Goal: Task Accomplishment & Management: Manage account settings

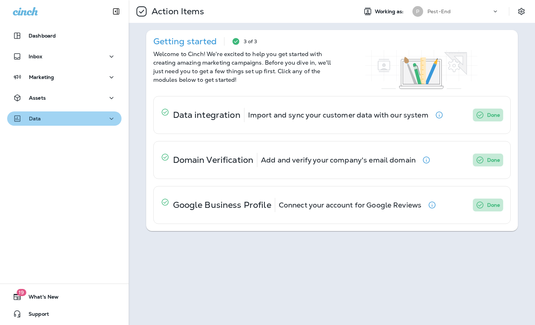
click at [107, 120] on icon "button" at bounding box center [111, 118] width 9 height 9
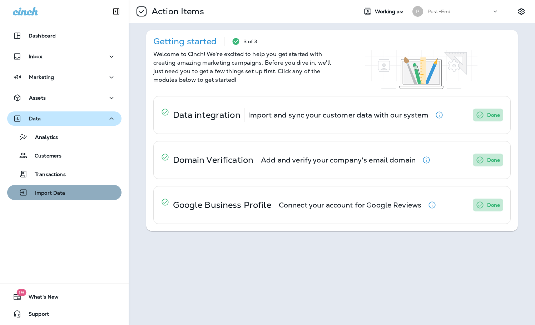
click at [67, 193] on div "Import Data" at bounding box center [64, 192] width 109 height 11
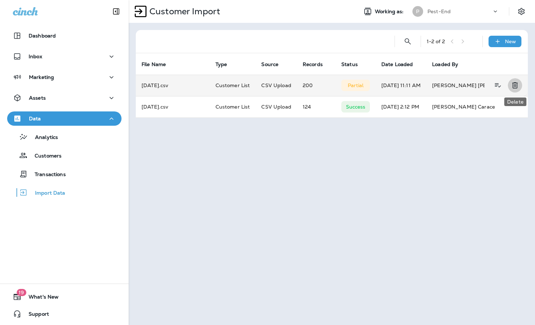
click at [513, 85] on icon "Delete" at bounding box center [514, 86] width 5 height 6
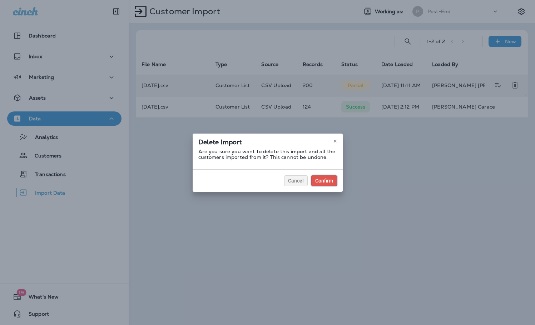
click at [325, 179] on div "Confirm" at bounding box center [324, 180] width 18 height 5
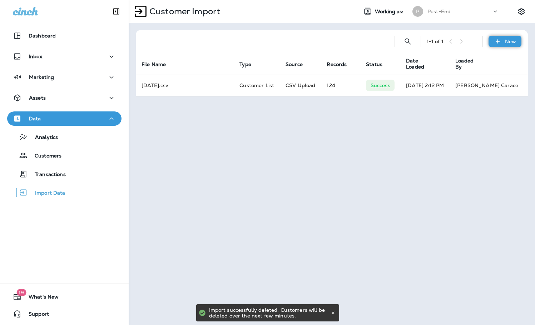
click at [508, 45] on div "New" at bounding box center [504, 41] width 33 height 11
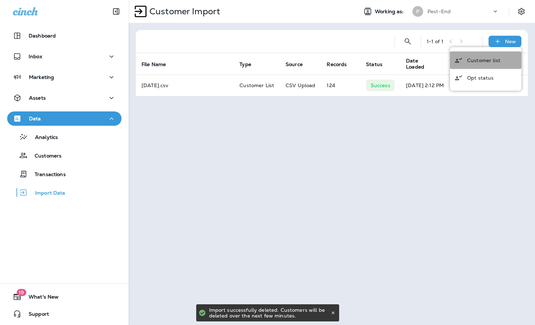
click at [484, 58] on p "Customer list" at bounding box center [483, 61] width 33 height 6
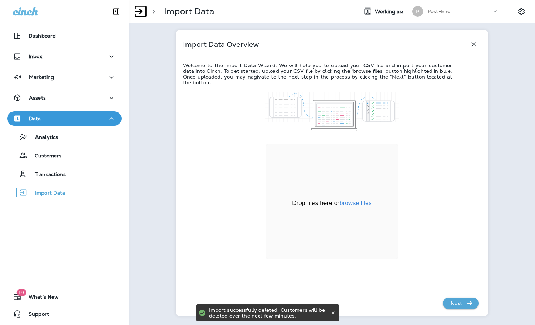
click at [356, 206] on button "browse files" at bounding box center [355, 203] width 32 height 6
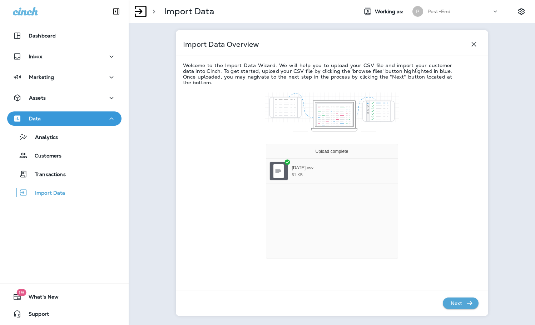
click at [459, 300] on p "Next" at bounding box center [457, 303] width 18 height 11
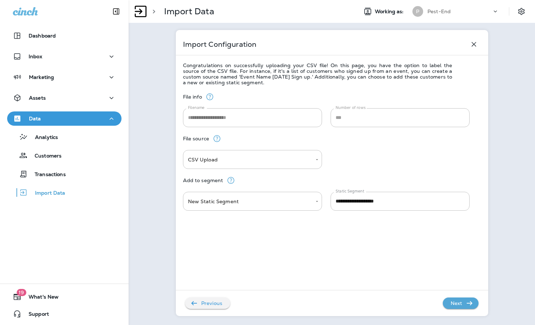
click at [464, 309] on button "Next" at bounding box center [461, 303] width 36 height 11
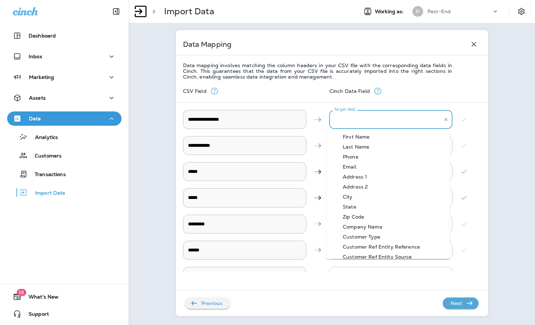
click at [347, 116] on div "Target field Target field" at bounding box center [390, 119] width 123 height 19
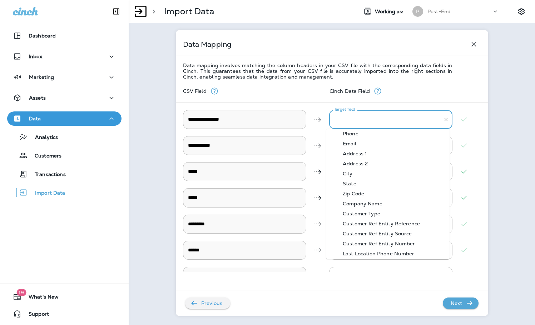
scroll to position [36, 0]
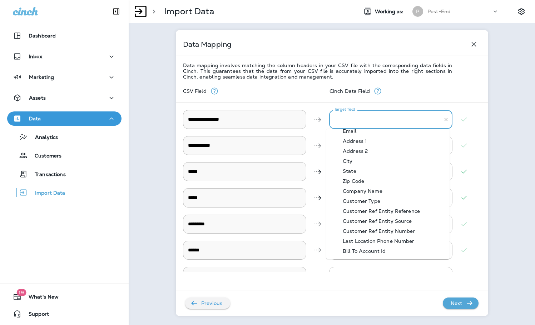
click at [378, 249] on div "Bill To Account Id" at bounding box center [364, 251] width 65 height 6
type \ "**********"
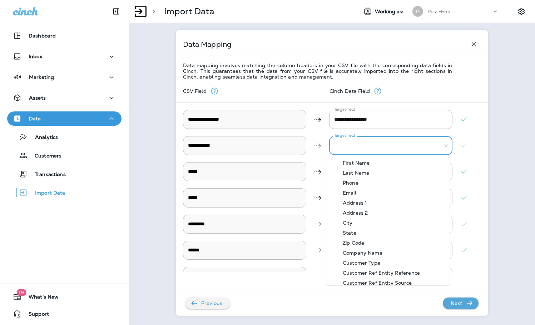
click at [344, 149] on Name "Target field" at bounding box center [385, 145] width 106 height 13
click at [370, 165] on div "First Name" at bounding box center [356, 163] width 48 height 6
type Name "**********"
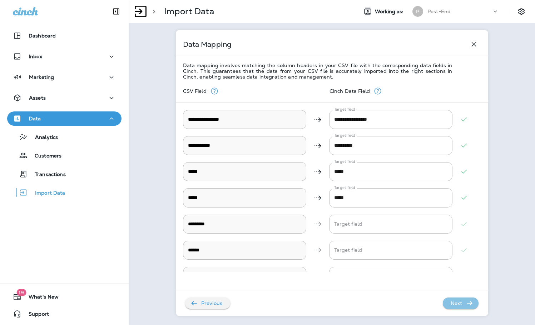
click at [456, 301] on p "Next" at bounding box center [457, 303] width 18 height 11
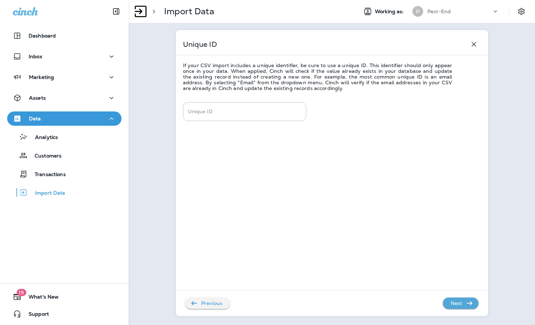
click at [456, 301] on p "Next" at bounding box center [457, 303] width 18 height 11
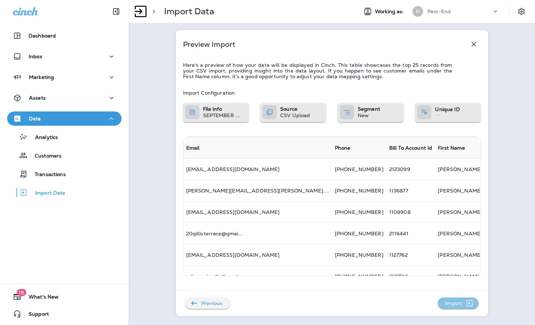
click at [456, 302] on p "Import" at bounding box center [453, 303] width 23 height 11
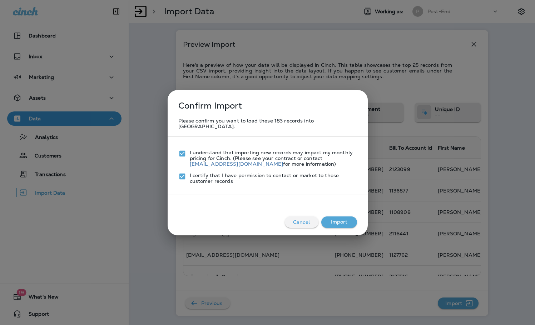
click at [340, 219] on button "Import" at bounding box center [339, 222] width 36 height 11
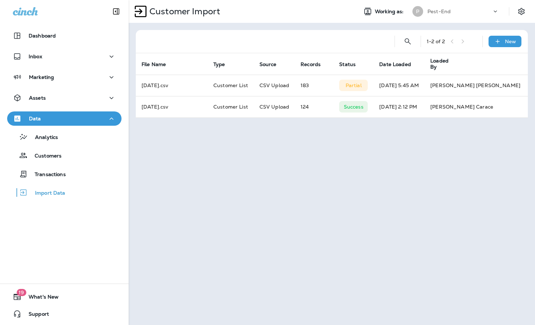
click at [107, 119] on icon "button" at bounding box center [111, 118] width 9 height 9
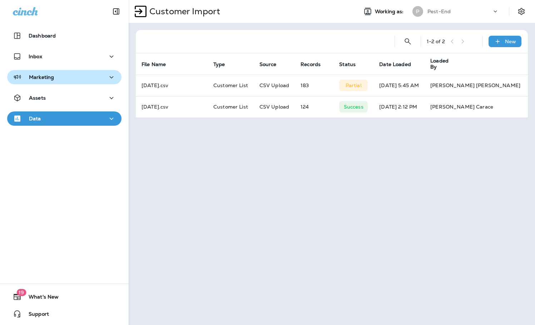
click at [91, 78] on div "Marketing" at bounding box center [64, 77] width 103 height 9
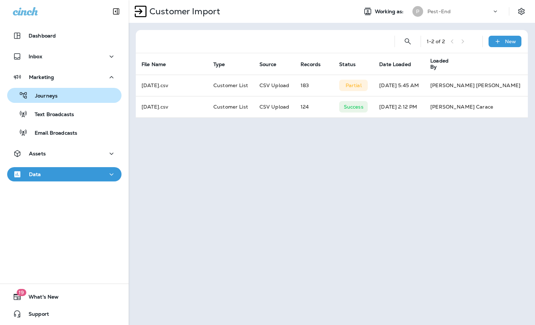
click at [65, 98] on div "Journeys" at bounding box center [64, 95] width 109 height 11
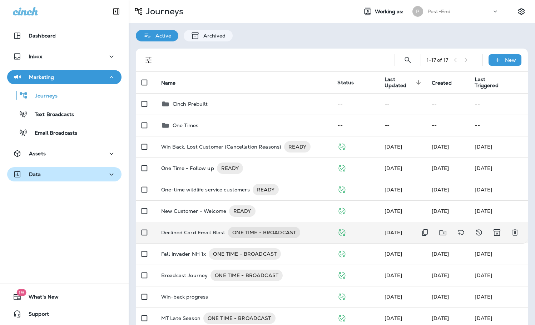
click at [189, 234] on p "Declined Card Email Blast" at bounding box center [193, 232] width 64 height 11
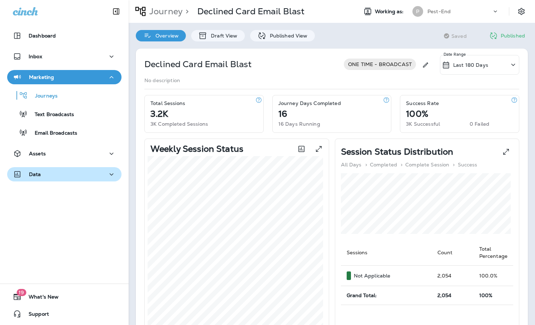
click at [209, 43] on div "Declined Card Email Blast ONE TIME - BROADCAST Last 180 Days Date Range No desc…" at bounding box center [332, 315] width 406 height 548
click at [211, 40] on div "Draft View" at bounding box center [217, 35] width 53 height 11
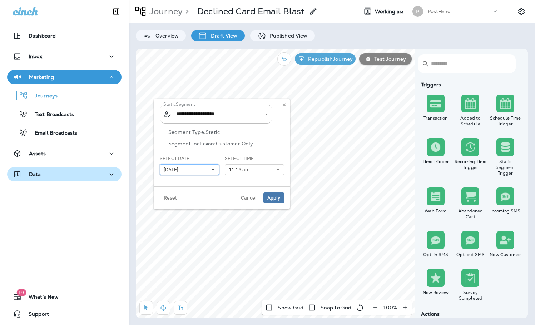
click at [200, 168] on button "[DATE]" at bounding box center [189, 169] width 59 height 11
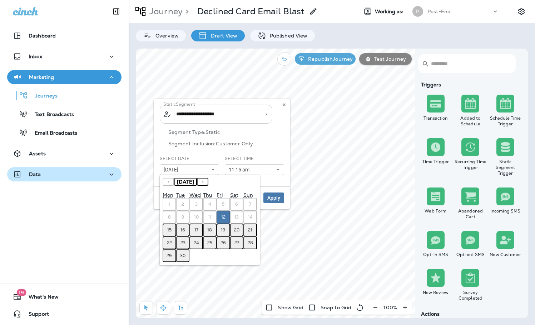
click at [167, 230] on button "15" at bounding box center [170, 230] width 14 height 13
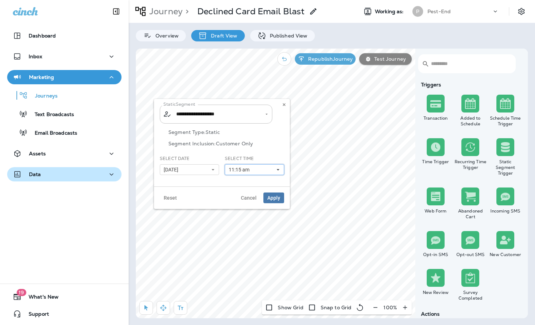
click at [265, 167] on button "11:15 am" at bounding box center [254, 169] width 59 height 11
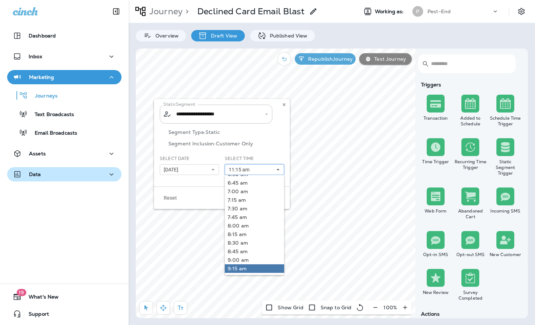
scroll to position [36, 0]
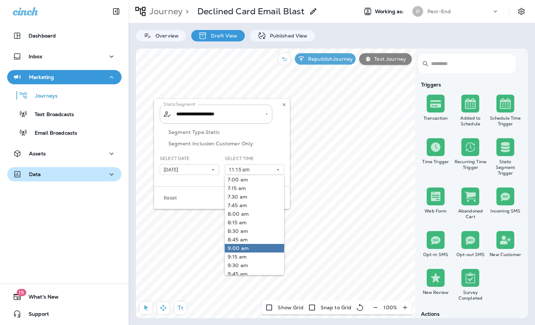
click at [256, 245] on link "9:00 am" at bounding box center [254, 248] width 59 height 9
click at [247, 239] on link "8:45 am" at bounding box center [254, 239] width 59 height 9
click at [257, 120] on div "**********" at bounding box center [216, 114] width 113 height 19
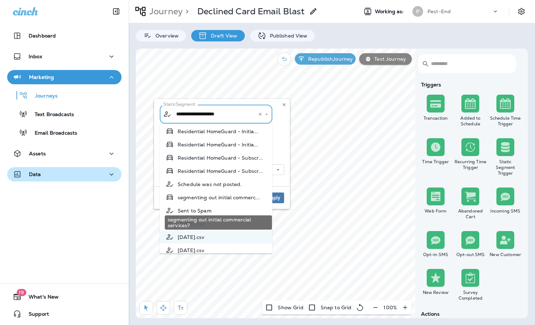
scroll to position [937, 0]
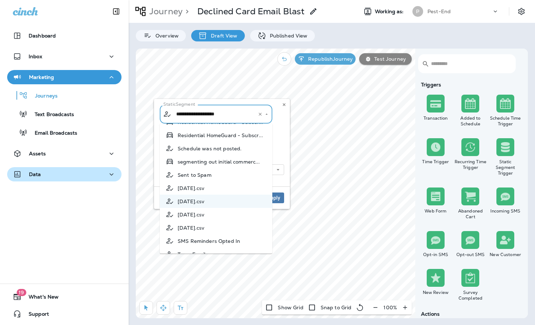
click at [204, 218] on span "[DATE].csv" at bounding box center [191, 215] width 27 height 6
type input "**********"
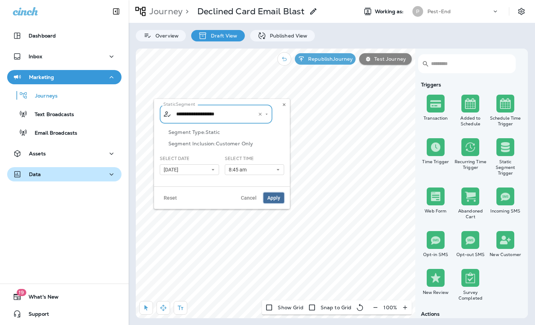
click at [274, 199] on span "Apply" at bounding box center [273, 197] width 13 height 5
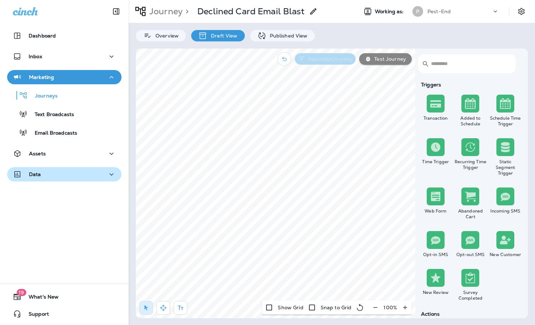
click at [328, 60] on p "Republish Journey" at bounding box center [329, 59] width 48 height 6
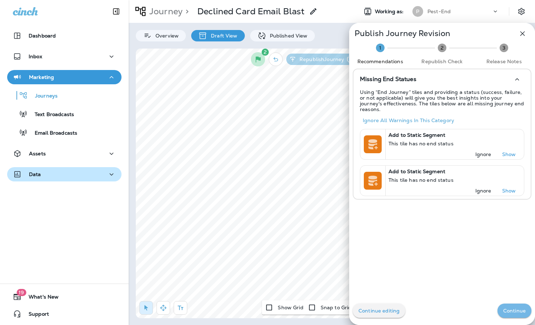
click at [510, 314] on button "Continue" at bounding box center [514, 311] width 34 height 14
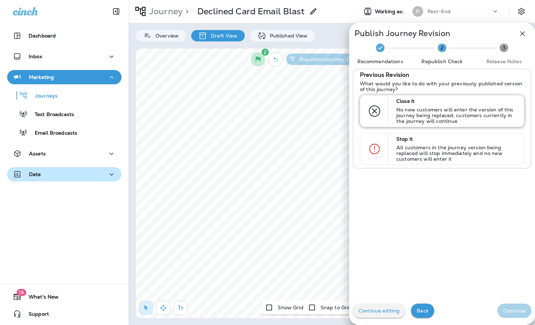
click at [410, 116] on p "No new customers will enter the version of this journey being replaced, custome…" at bounding box center [456, 115] width 121 height 17
click at [507, 312] on p "Continue" at bounding box center [514, 311] width 23 height 6
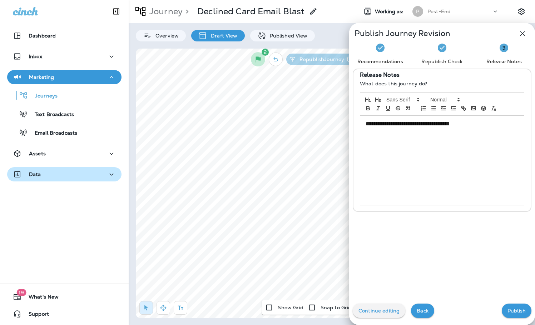
click at [511, 312] on p "Publish" at bounding box center [516, 311] width 18 height 6
